Goal: Find specific page/section: Find specific page/section

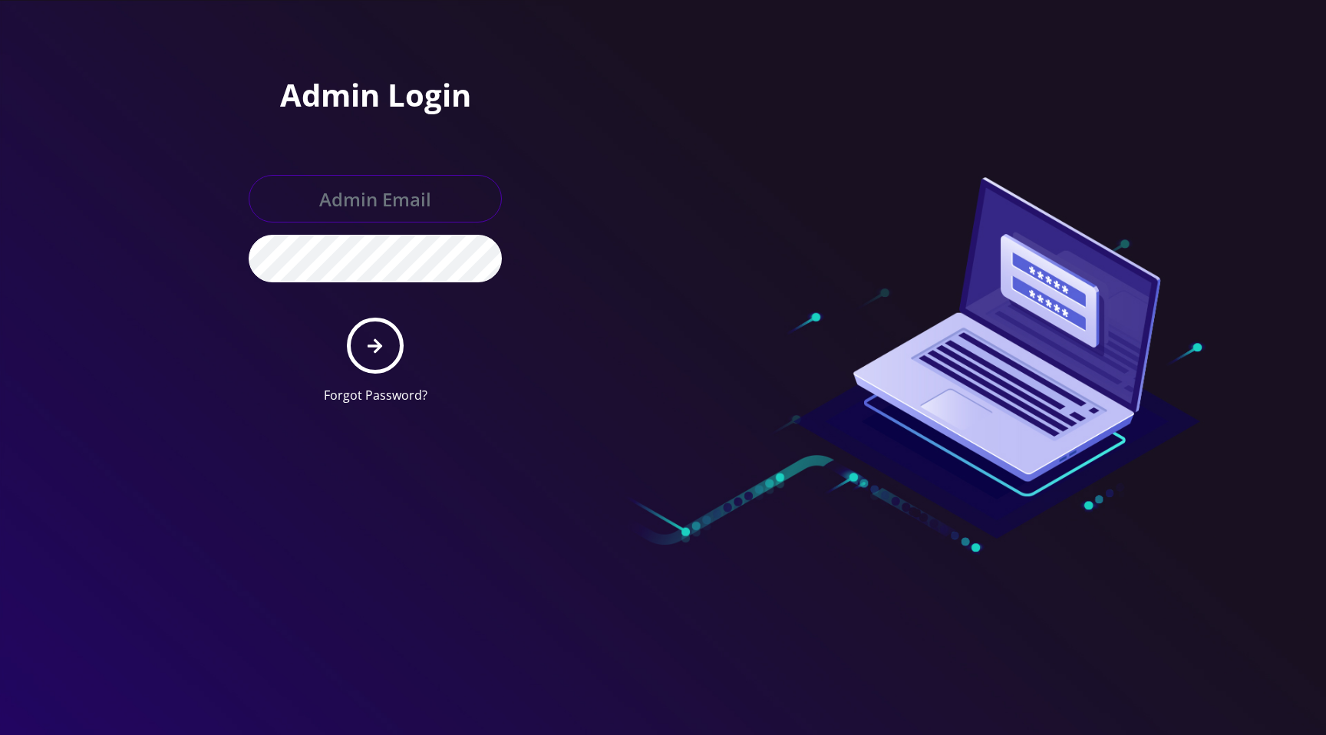
type input "[EMAIL_ADDRESS][DOMAIN_NAME]"
click at [485, 360] on form "[EMAIL_ADDRESS][DOMAIN_NAME] Forgot Password?" at bounding box center [375, 290] width 253 height 230
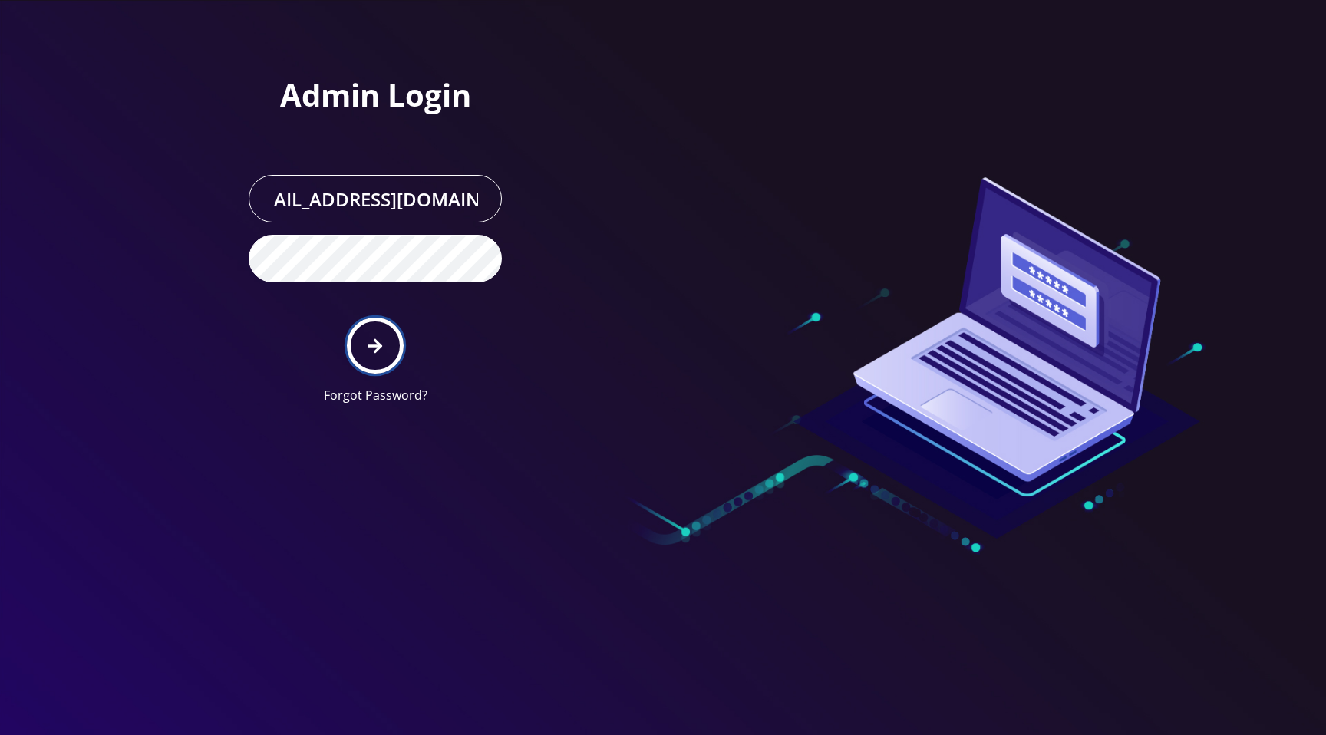
scroll to position [0, 0]
click at [379, 343] on icon "submit" at bounding box center [375, 346] width 15 height 15
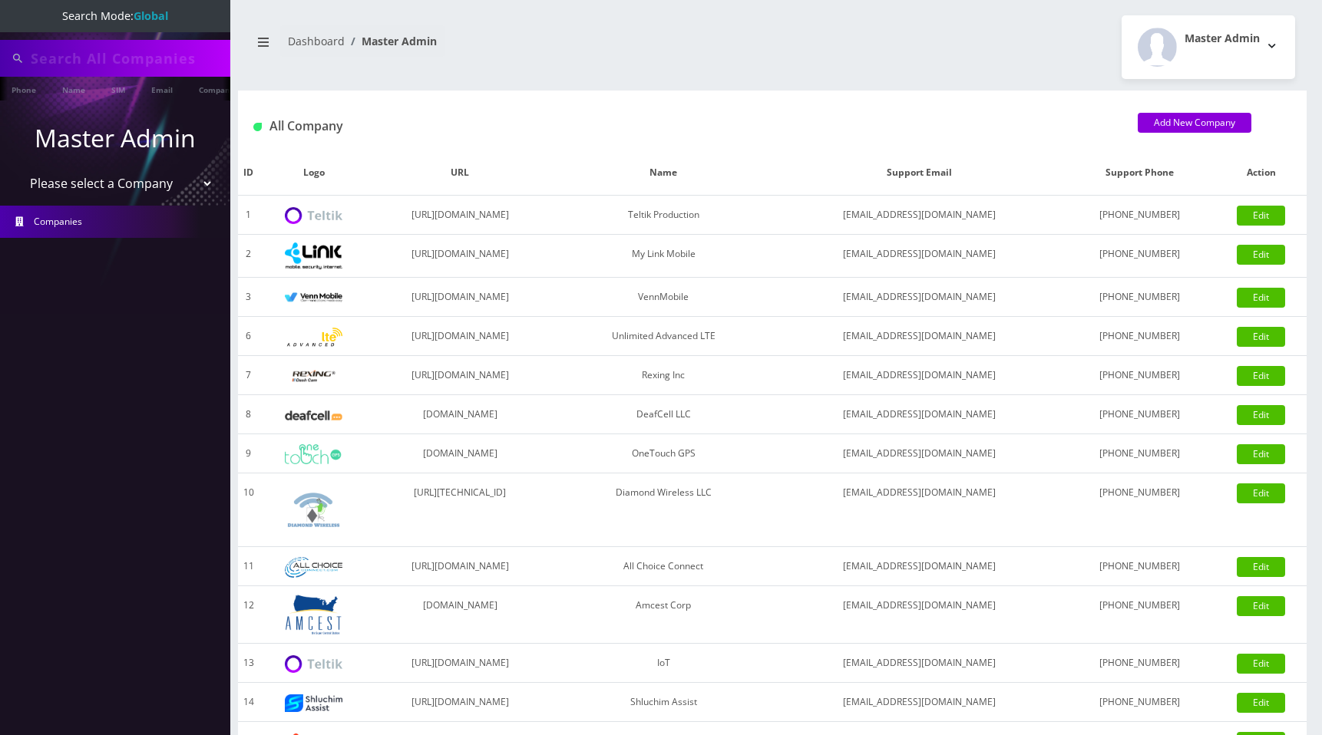
type input "[PERSON_NAME]"
click at [137, 190] on select "Please select a Company Teltik Production My Link Mobile VennMobile Unlimited A…" at bounding box center [116, 184] width 196 height 29
select select "15"
click at [18, 170] on select "Please select a Company Teltik Production My Link Mobile VennMobile Unlimited A…" at bounding box center [116, 184] width 196 height 29
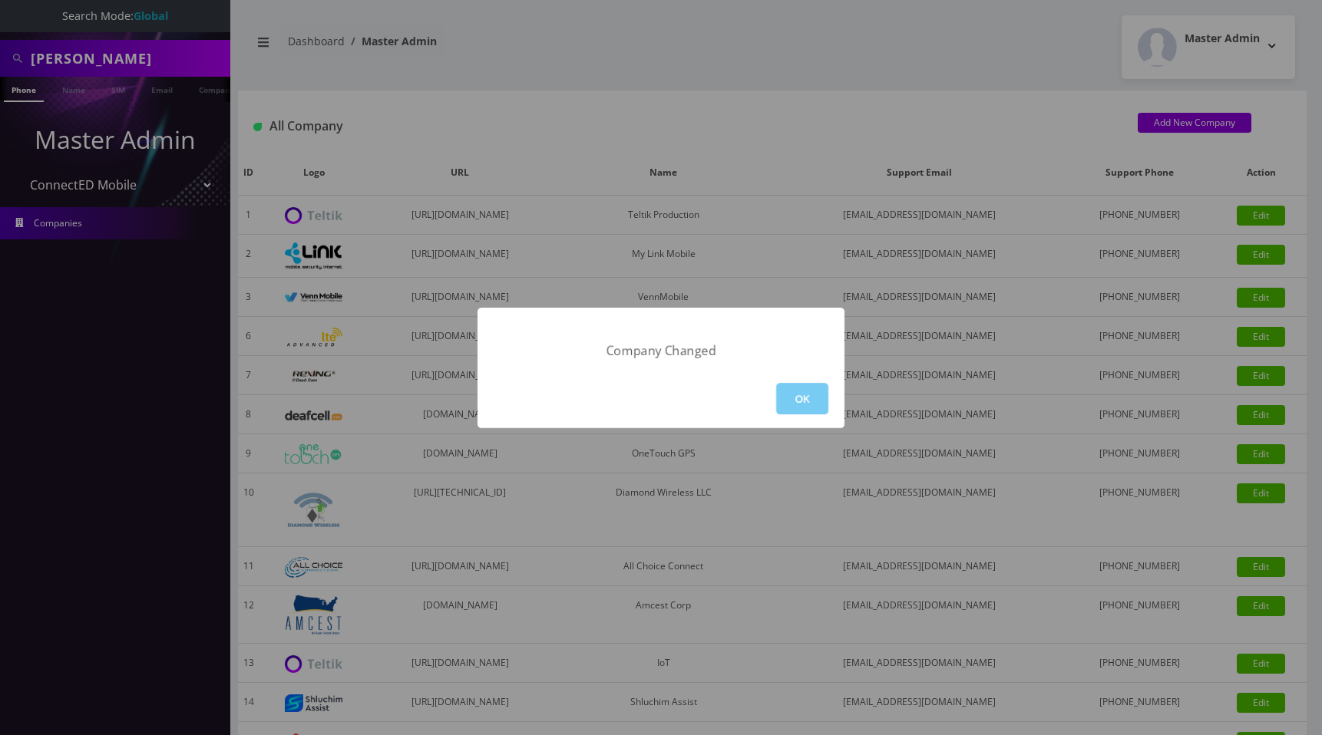
click at [801, 392] on button "OK" at bounding box center [802, 398] width 52 height 31
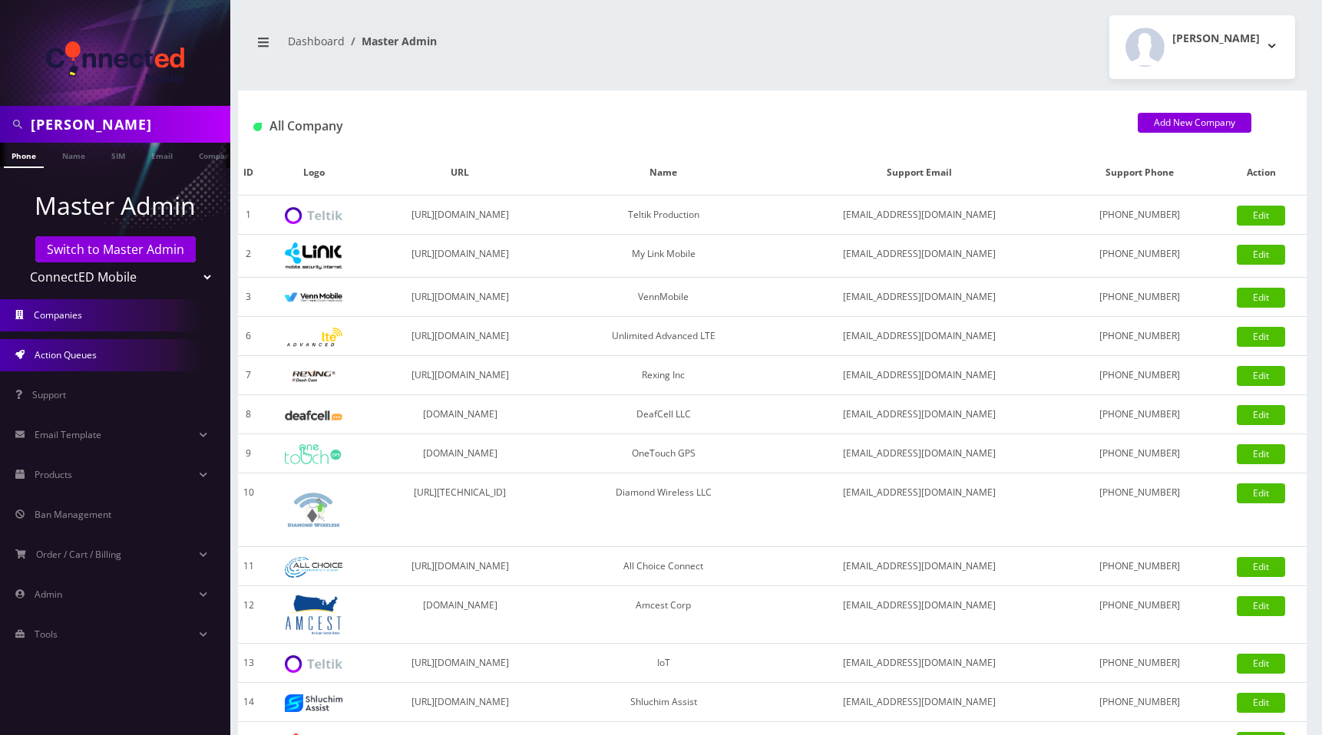
click at [116, 356] on link "Action Queues" at bounding box center [115, 355] width 230 height 32
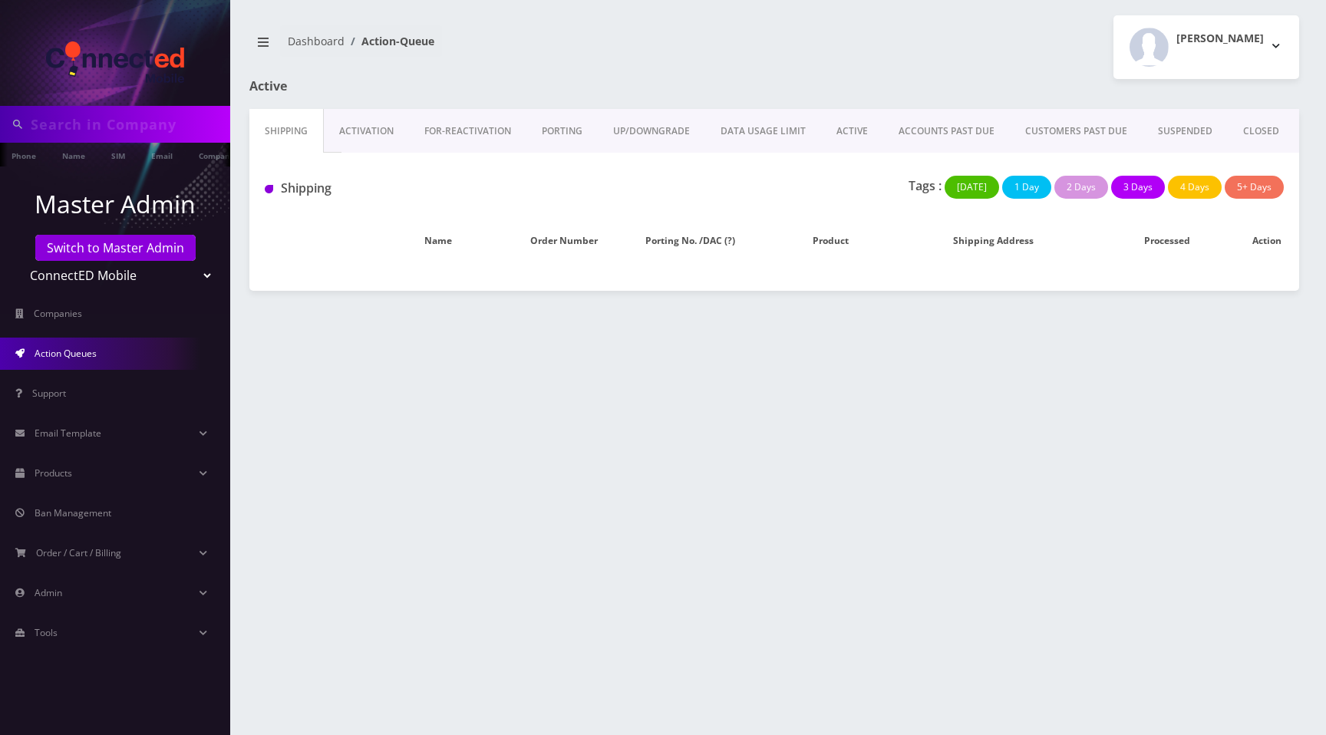
type input "[PERSON_NAME]"
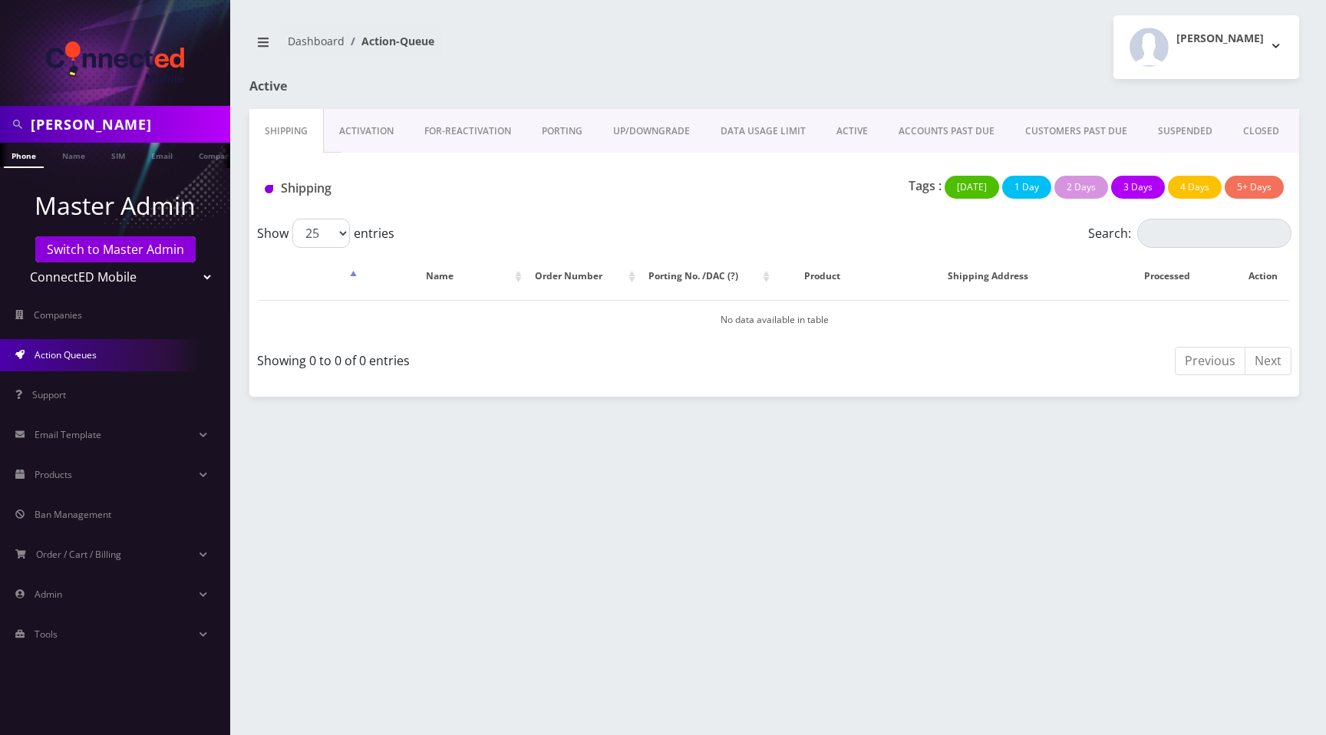
click at [364, 135] on link "Activation" at bounding box center [366, 131] width 85 height 45
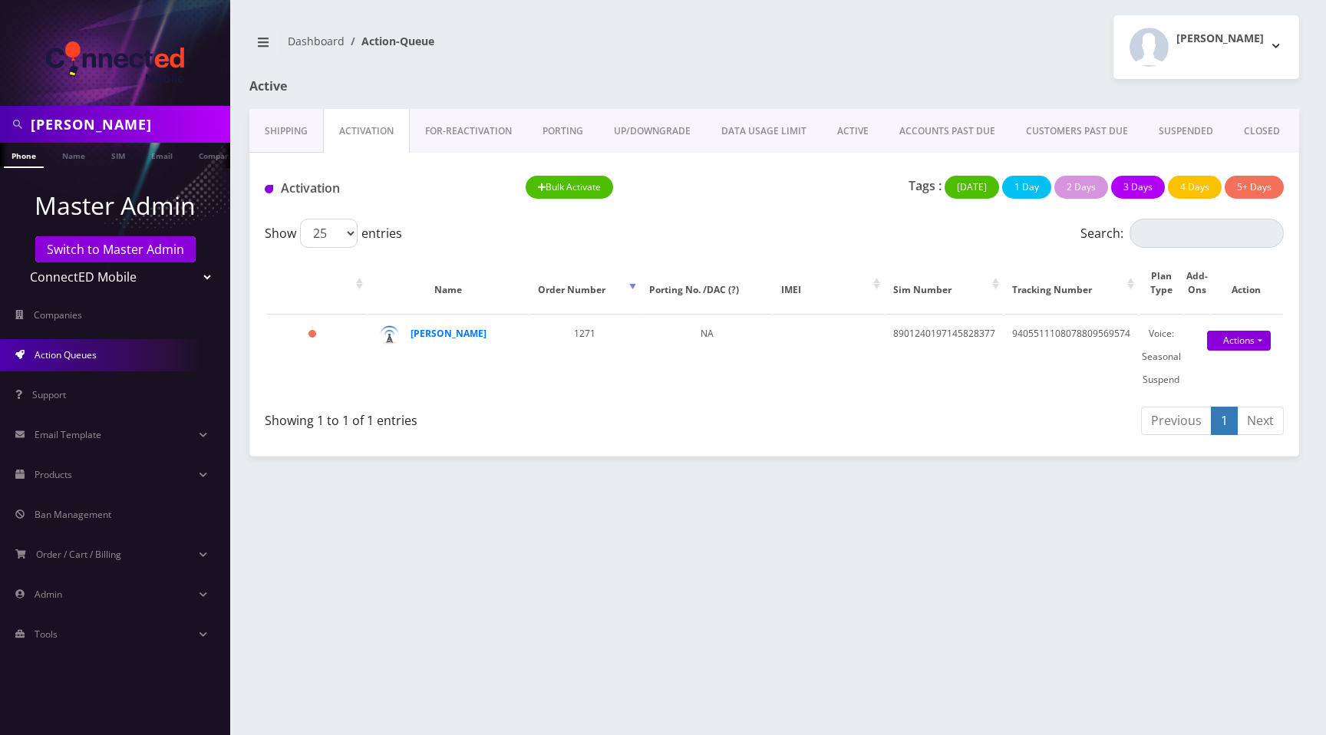
click at [494, 127] on link "FOR-REActivation" at bounding box center [468, 131] width 117 height 45
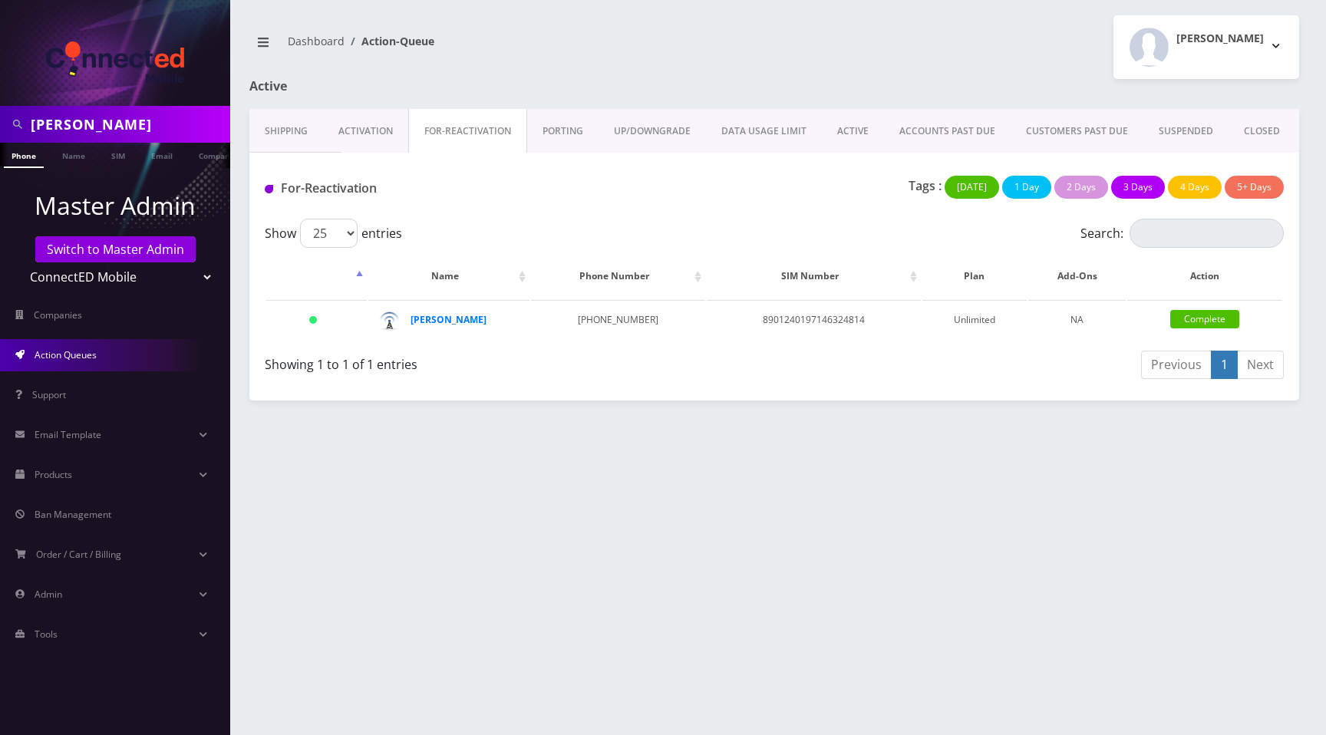
click at [577, 133] on link "PORTING" at bounding box center [562, 131] width 71 height 45
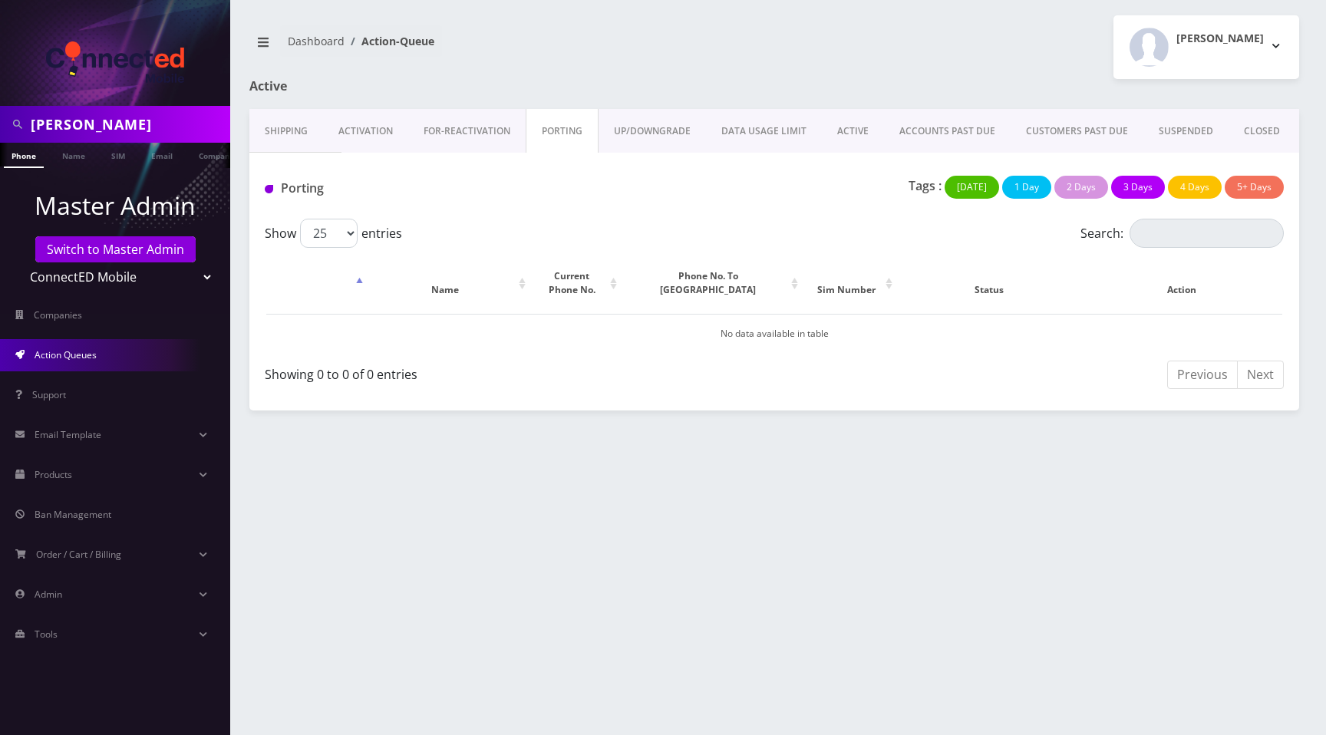
click at [854, 129] on link "ACTIVE" at bounding box center [853, 131] width 62 height 45
